Goal: Information Seeking & Learning: Learn about a topic

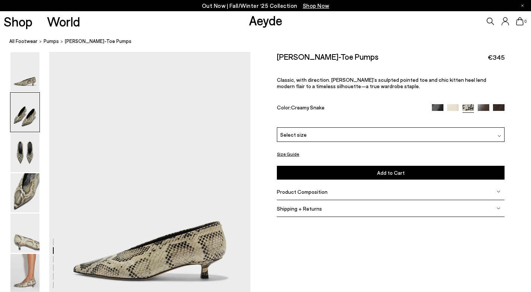
scroll to position [267, 0]
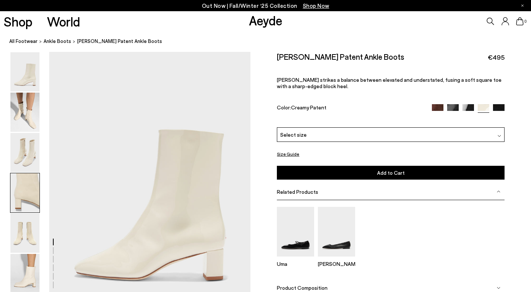
scroll to position [921, 0]
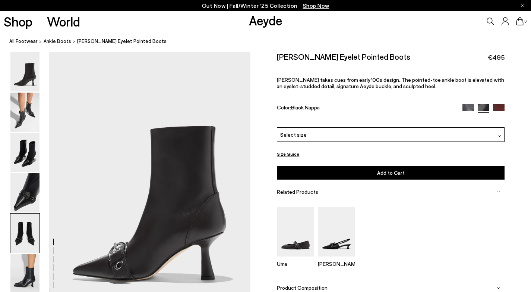
scroll to position [1234, 0]
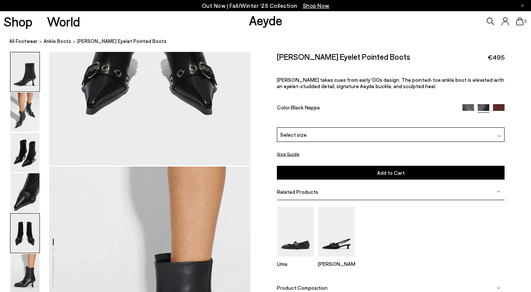
click at [26, 73] on img at bounding box center [24, 71] width 29 height 39
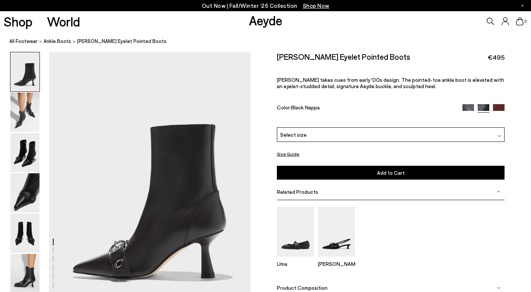
scroll to position [0, 0]
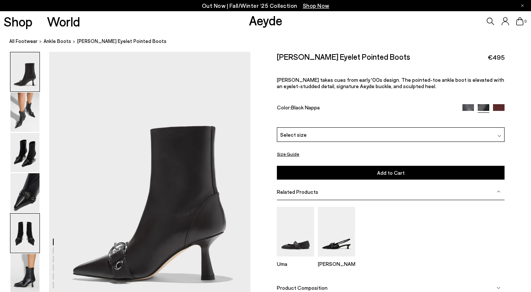
click at [20, 223] on img at bounding box center [24, 232] width 29 height 39
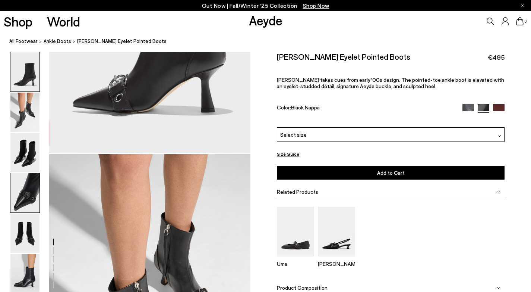
click at [20, 199] on img at bounding box center [24, 192] width 29 height 39
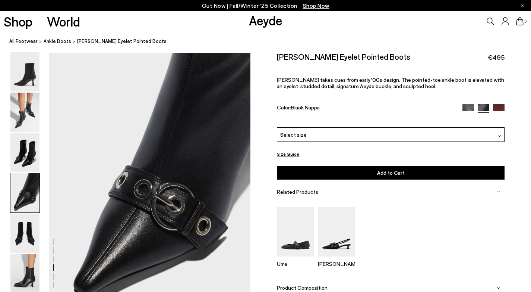
scroll to position [810, 0]
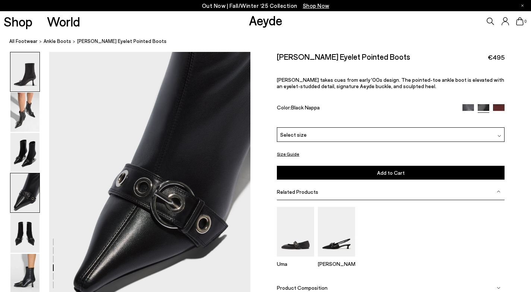
click at [31, 82] on img at bounding box center [24, 71] width 29 height 39
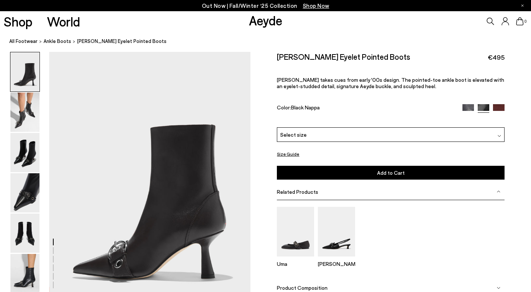
scroll to position [0, 0]
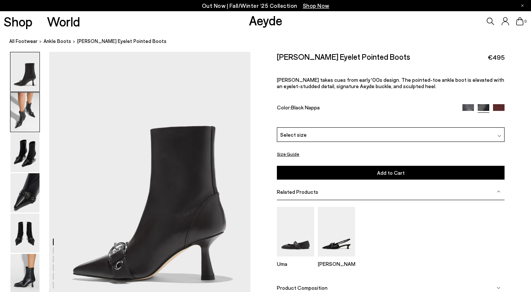
click at [28, 119] on img at bounding box center [24, 111] width 29 height 39
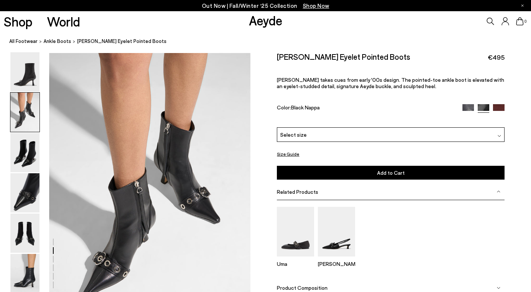
scroll to position [270, 0]
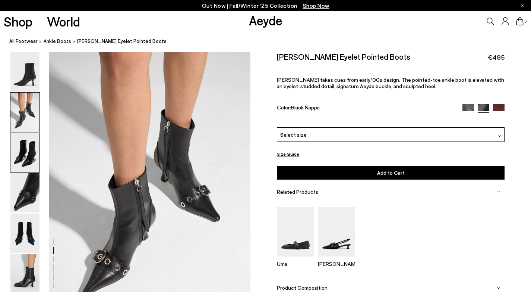
click at [28, 151] on img at bounding box center [24, 152] width 29 height 39
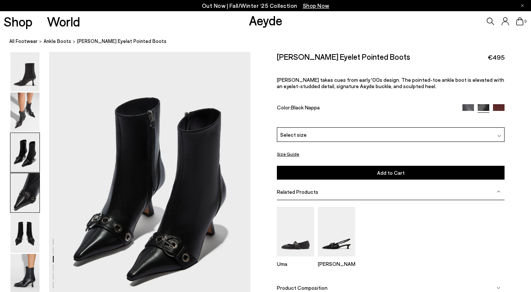
click at [32, 203] on img at bounding box center [24, 192] width 29 height 39
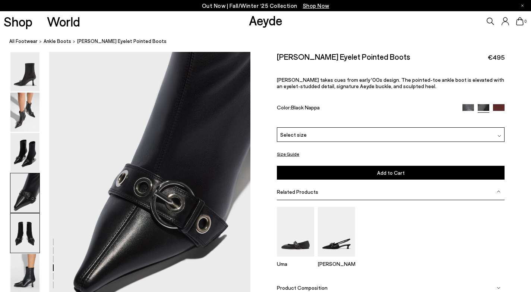
click at [28, 248] on img at bounding box center [24, 232] width 29 height 39
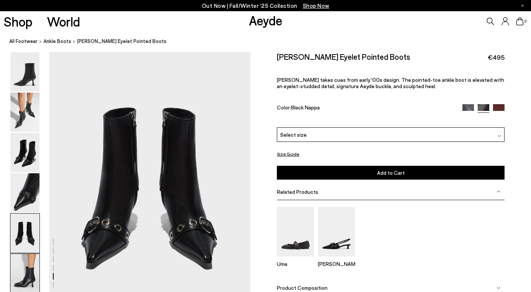
click at [29, 278] on img at bounding box center [24, 273] width 29 height 39
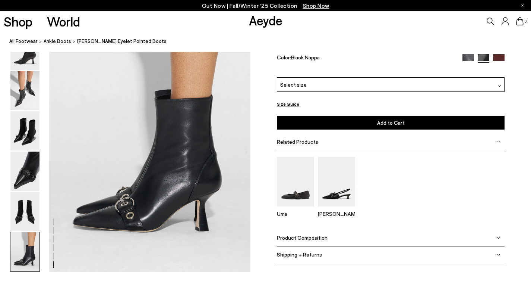
scroll to position [1400, 0]
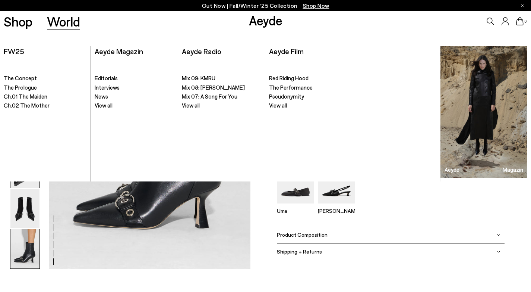
click at [32, 184] on img at bounding box center [24, 167] width 29 height 39
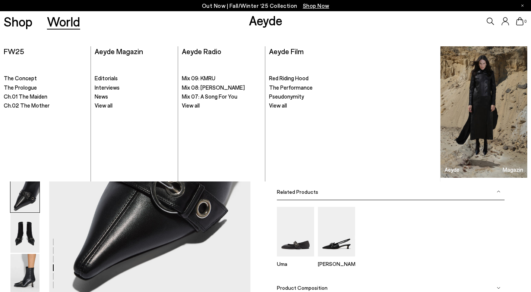
scroll to position [810, 0]
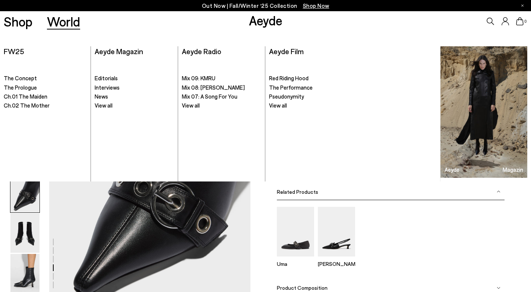
click at [271, 219] on div "Size Guide Shoes Belt Our shoes come in European sizing. The easiest way to mea…" at bounding box center [391, 187] width 281 height 270
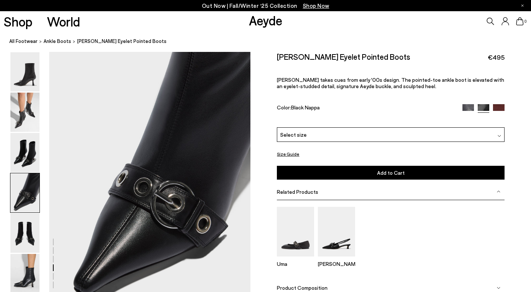
click at [19, 211] on img at bounding box center [24, 192] width 29 height 39
click at [21, 223] on img at bounding box center [24, 232] width 29 height 39
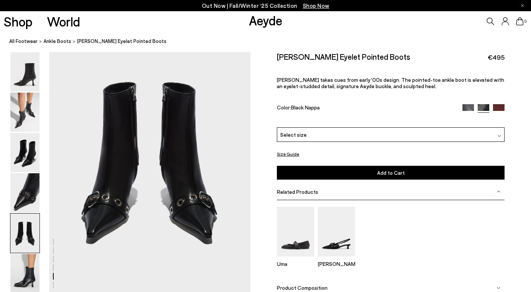
scroll to position [1108, 0]
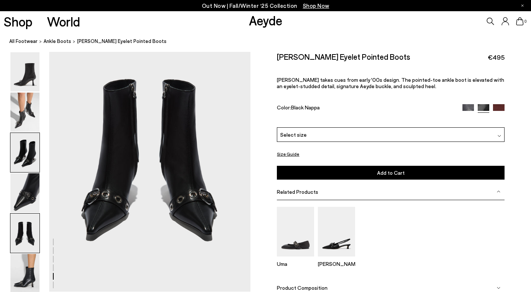
click at [29, 157] on img at bounding box center [24, 152] width 29 height 39
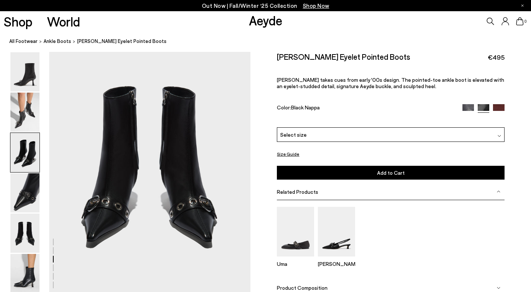
click at [29, 157] on img at bounding box center [24, 152] width 29 height 39
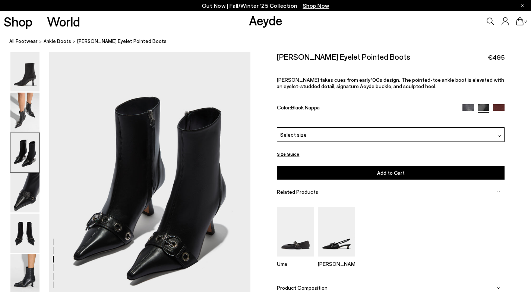
scroll to position [540, 0]
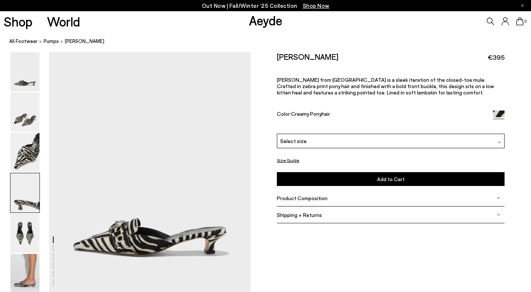
scroll to position [874, 0]
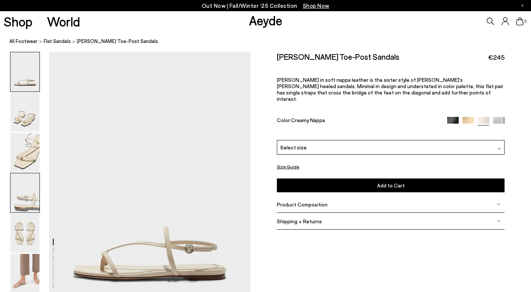
click at [19, 204] on img at bounding box center [24, 192] width 29 height 39
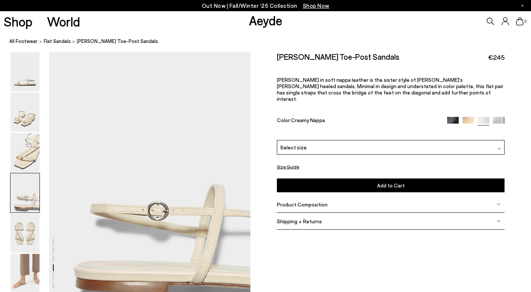
scroll to position [813, 0]
click at [24, 234] on img at bounding box center [24, 232] width 29 height 39
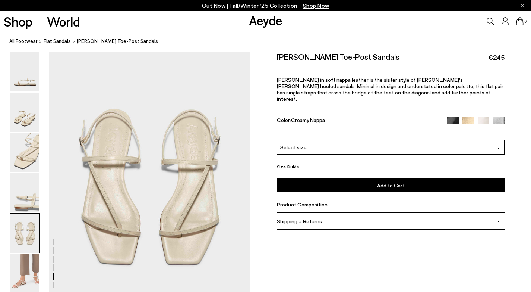
scroll to position [1079, 0]
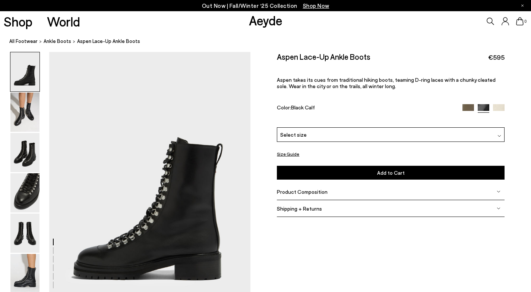
scroll to position [52, 0]
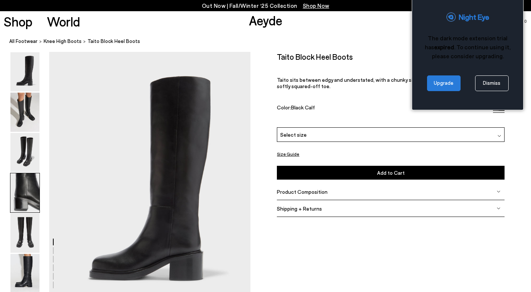
scroll to position [919, 0]
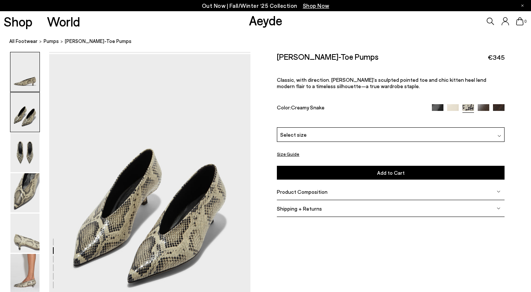
click at [21, 75] on img at bounding box center [24, 71] width 29 height 39
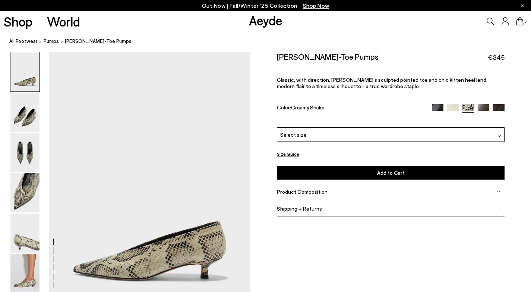
click at [319, 120] on div "[PERSON_NAME]-Toe Pumps €345 Classic, with direction. [PERSON_NAME]’s sculpted …" at bounding box center [390, 89] width 227 height 75
